Goal: Find specific page/section: Find specific page/section

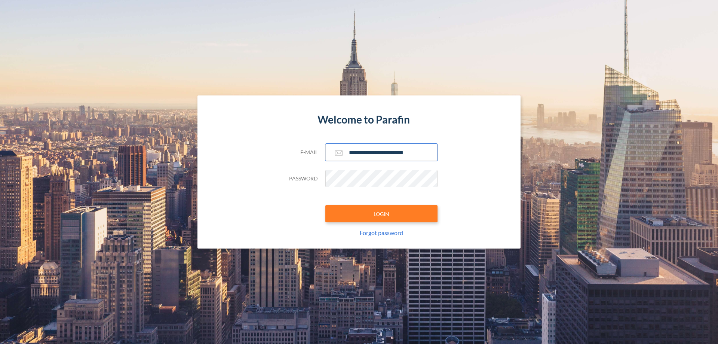
type input "**********"
click at [382, 214] on button "LOGIN" at bounding box center [381, 213] width 112 height 17
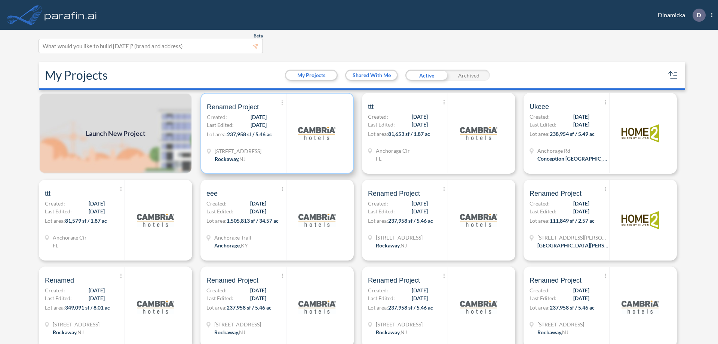
scroll to position [2, 0]
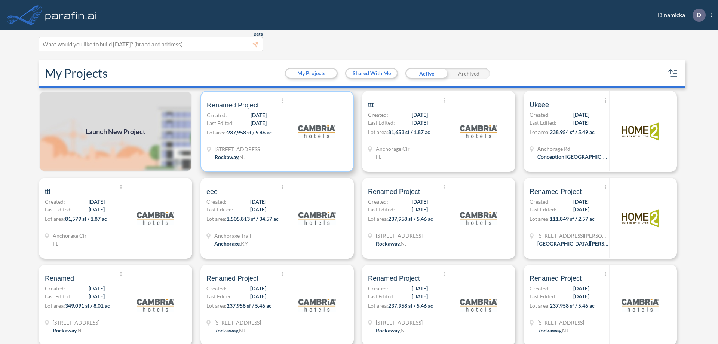
click at [276, 131] on p "Lot area: 237,958 sf / 5.46 ac" at bounding box center [246, 133] width 79 height 11
